Goal: Task Accomplishment & Management: Use online tool/utility

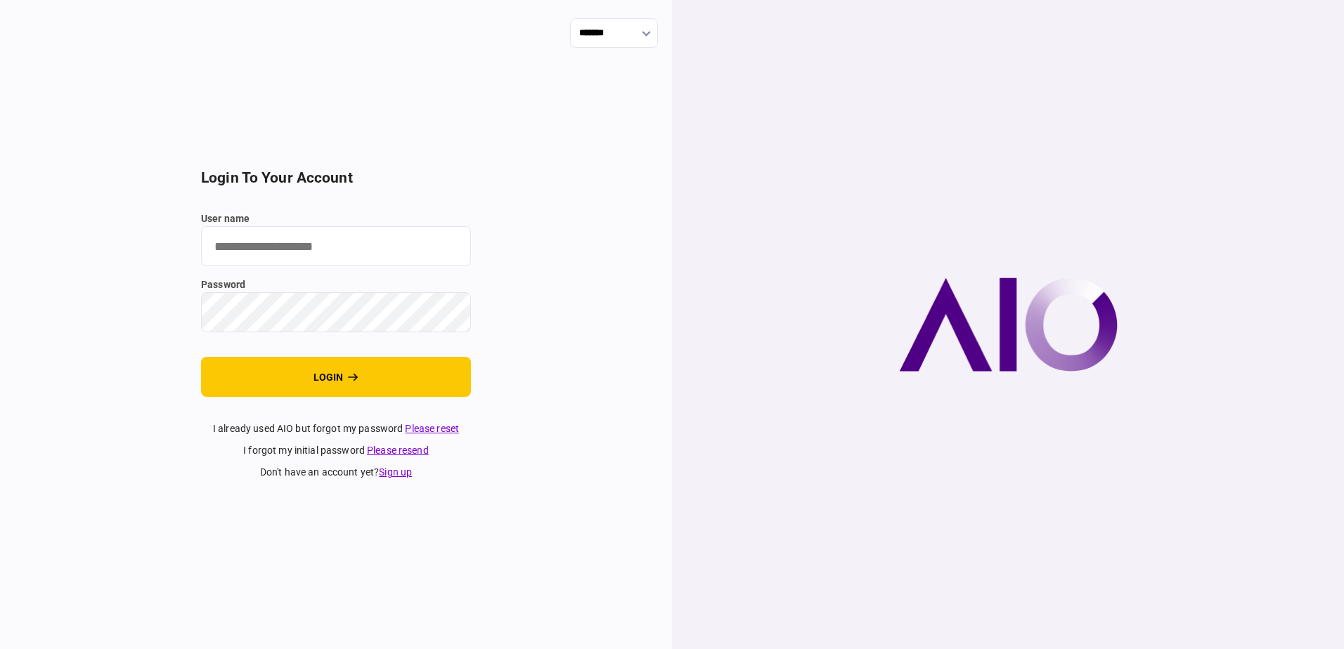
type input "**********"
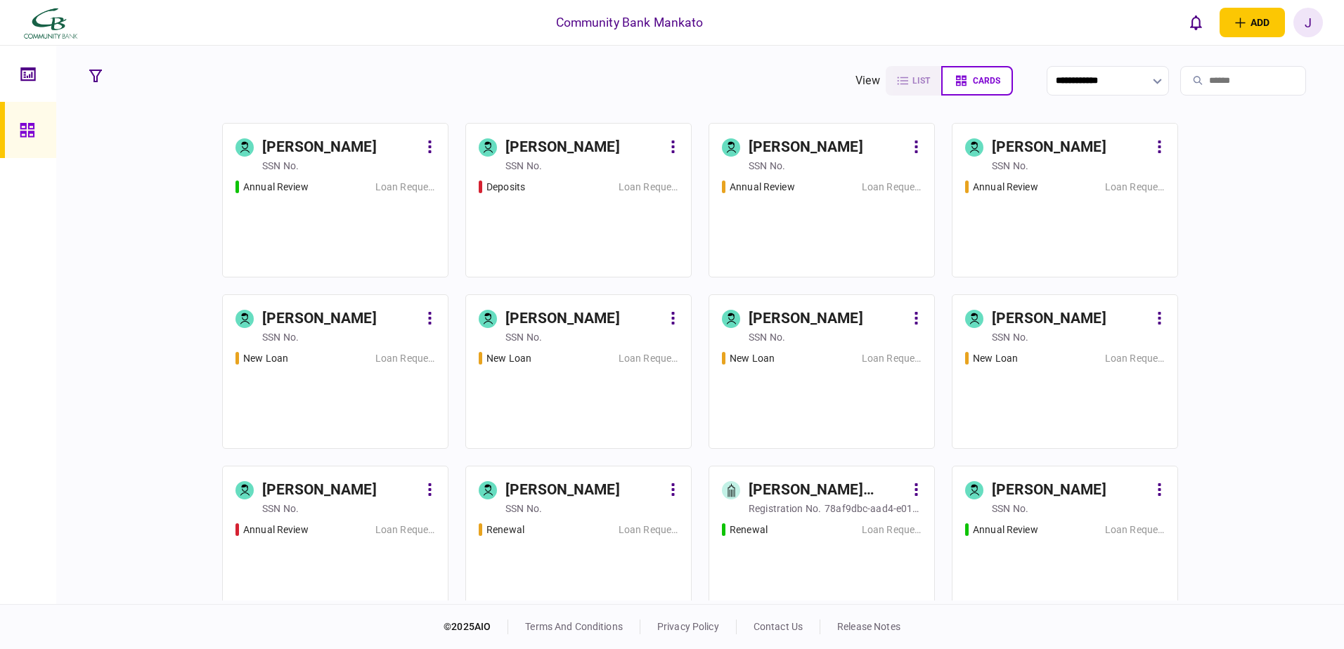
click at [351, 209] on div "Annual Review Loan Request" at bounding box center [335, 222] width 200 height 85
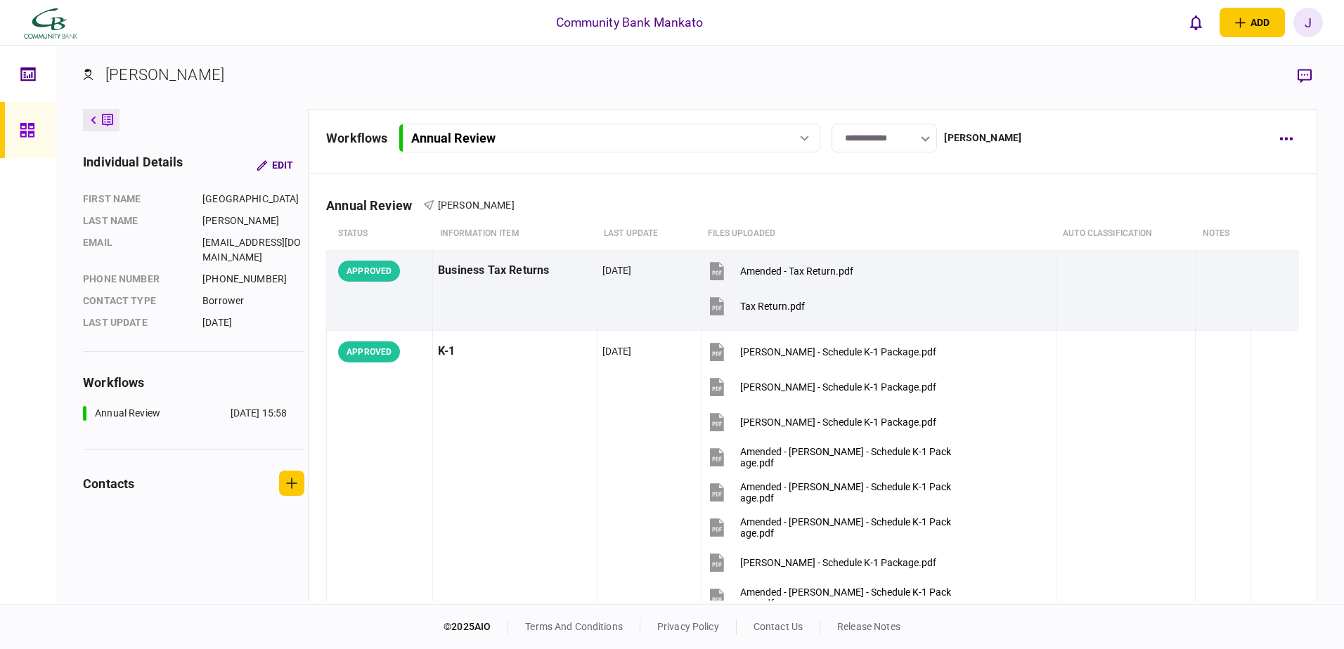
click at [37, 135] on div at bounding box center [31, 130] width 22 height 56
